Goal: Navigation & Orientation: Find specific page/section

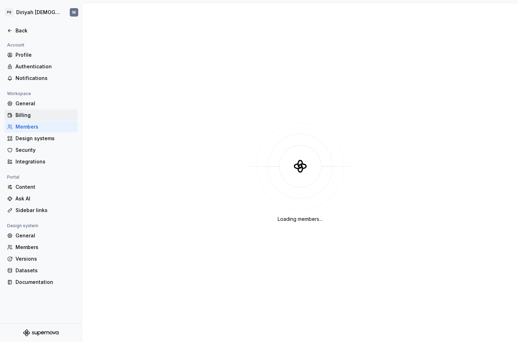
click at [34, 115] on div "Billing" at bounding box center [45, 115] width 59 height 7
click at [49, 127] on div "Members" at bounding box center [45, 126] width 59 height 7
click at [48, 139] on div "Design systems" at bounding box center [45, 138] width 59 height 7
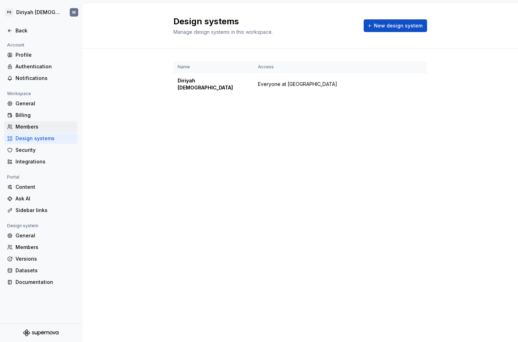
click at [52, 126] on div "Members" at bounding box center [45, 126] width 59 height 7
